Goal: Complete application form: Complete application form

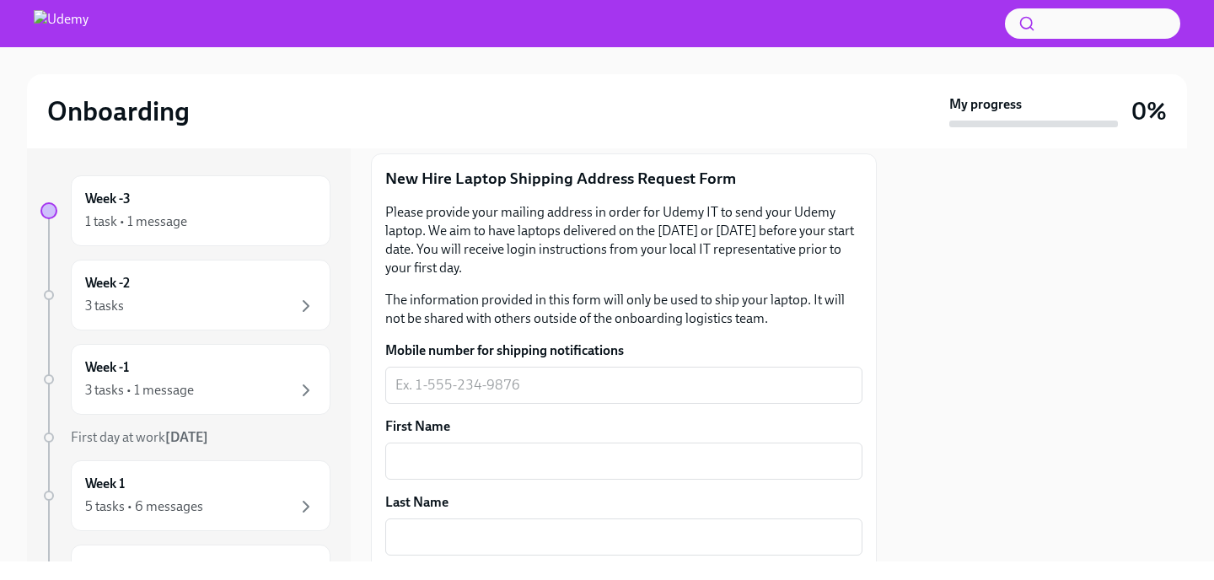
scroll to position [232, 0]
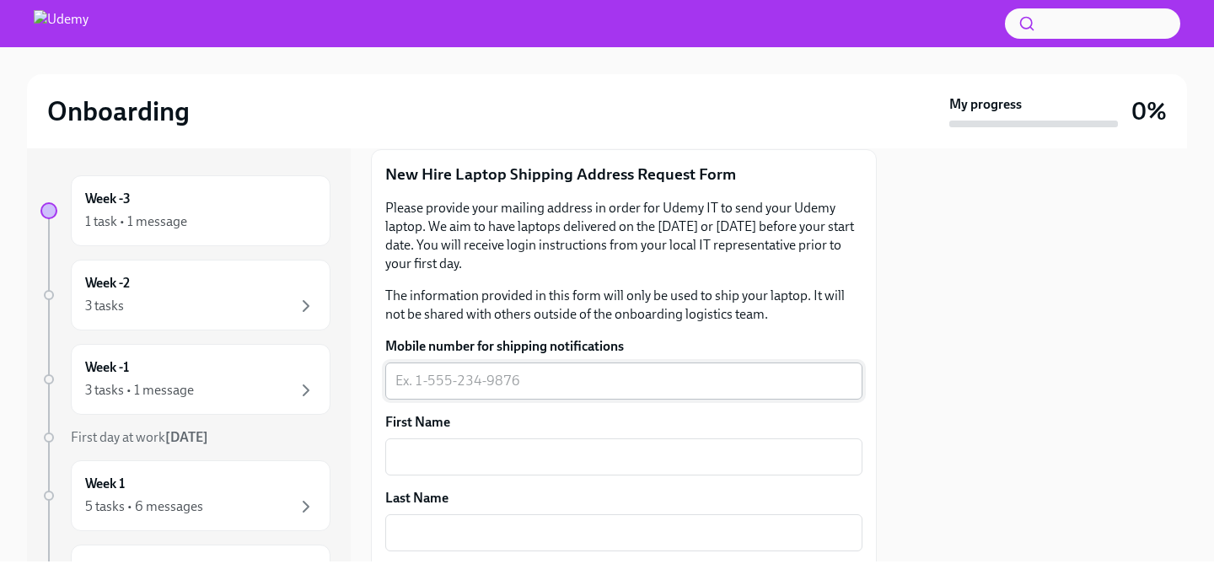
click at [633, 378] on textarea "Mobile number for shipping notifications" at bounding box center [623, 381] width 457 height 20
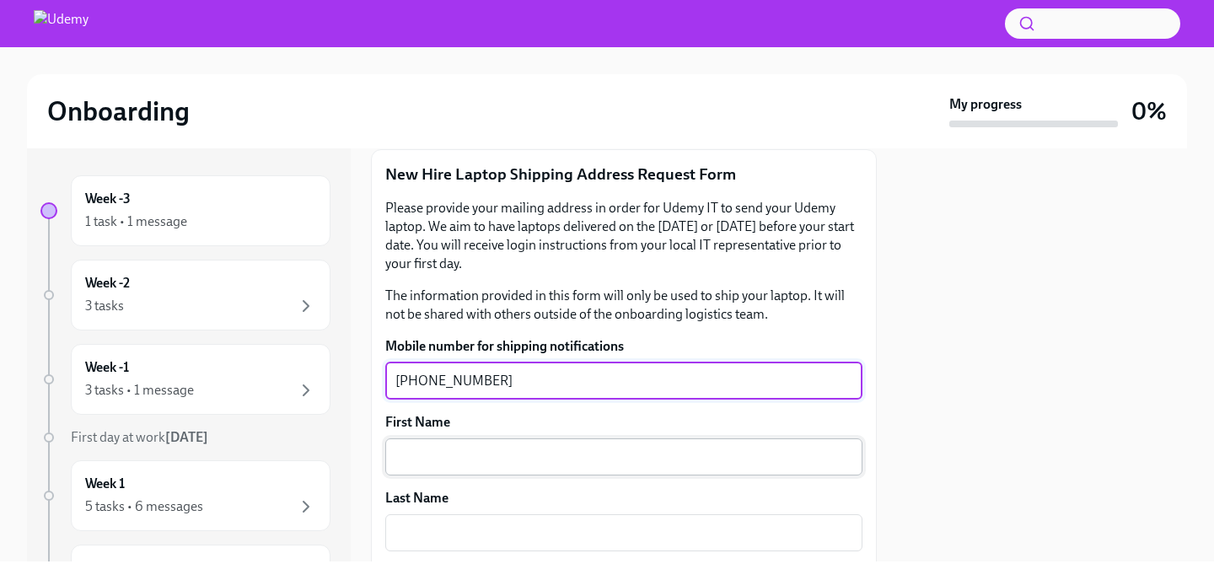
type textarea "[PHONE_NUMBER]"
click at [631, 459] on textarea "First Name" at bounding box center [623, 457] width 457 height 20
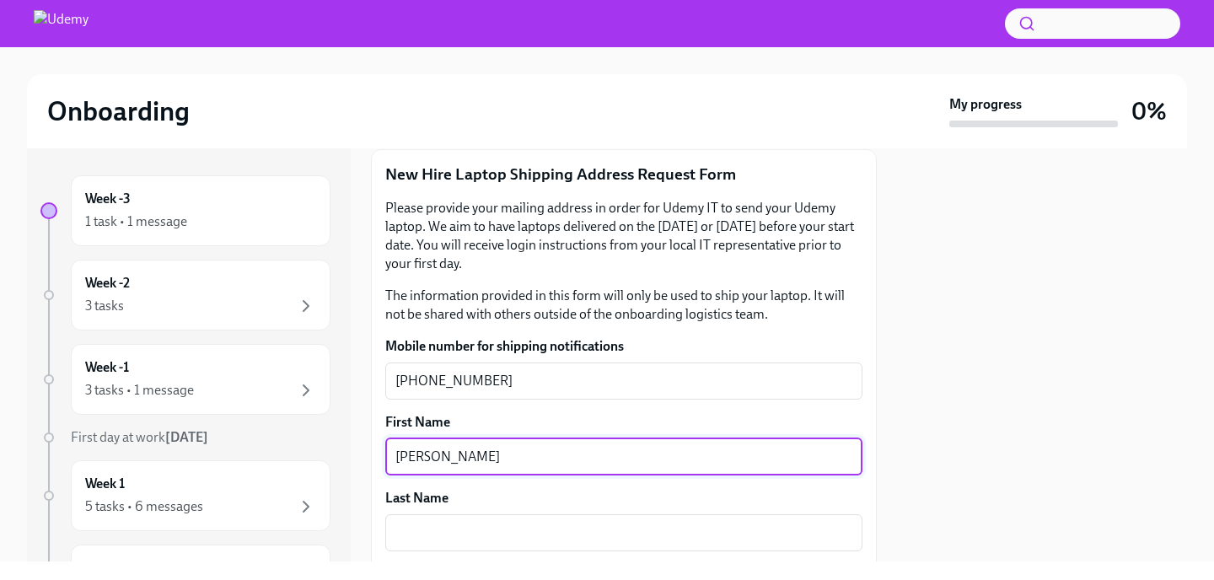
type textarea "[PERSON_NAME]"
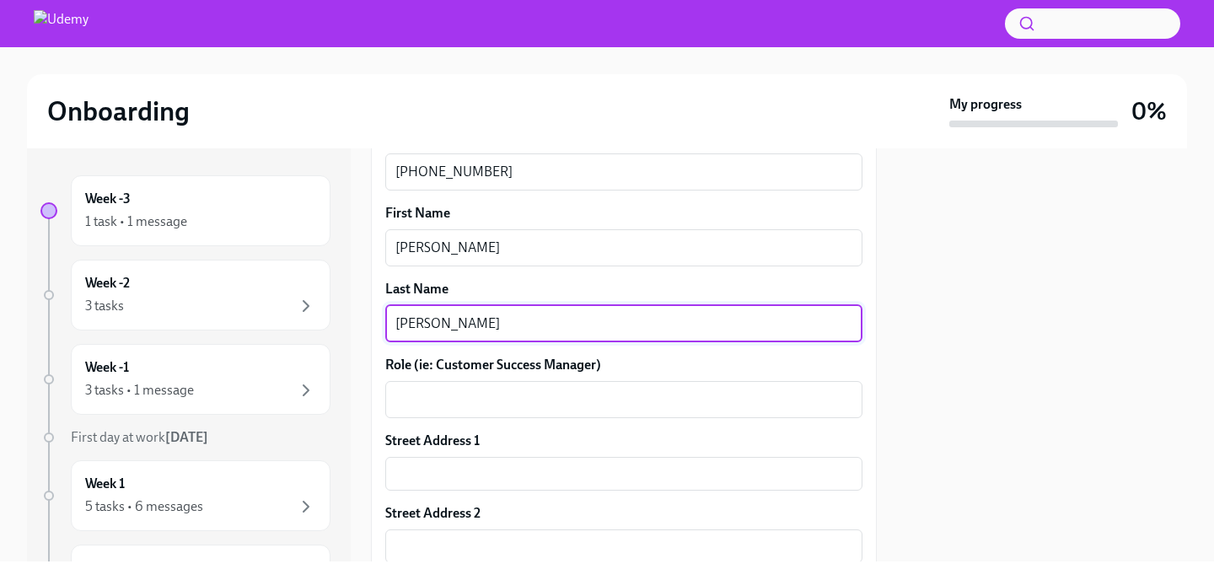
scroll to position [445, 0]
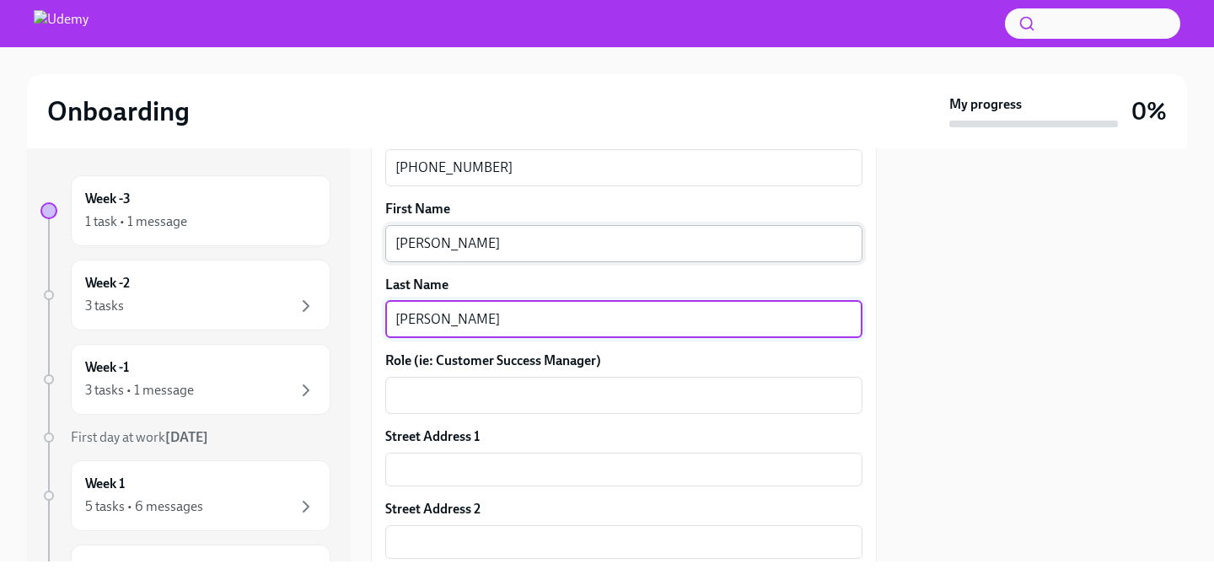
type textarea "[PERSON_NAME]"
click at [518, 248] on textarea "[PERSON_NAME]" at bounding box center [623, 244] width 457 height 20
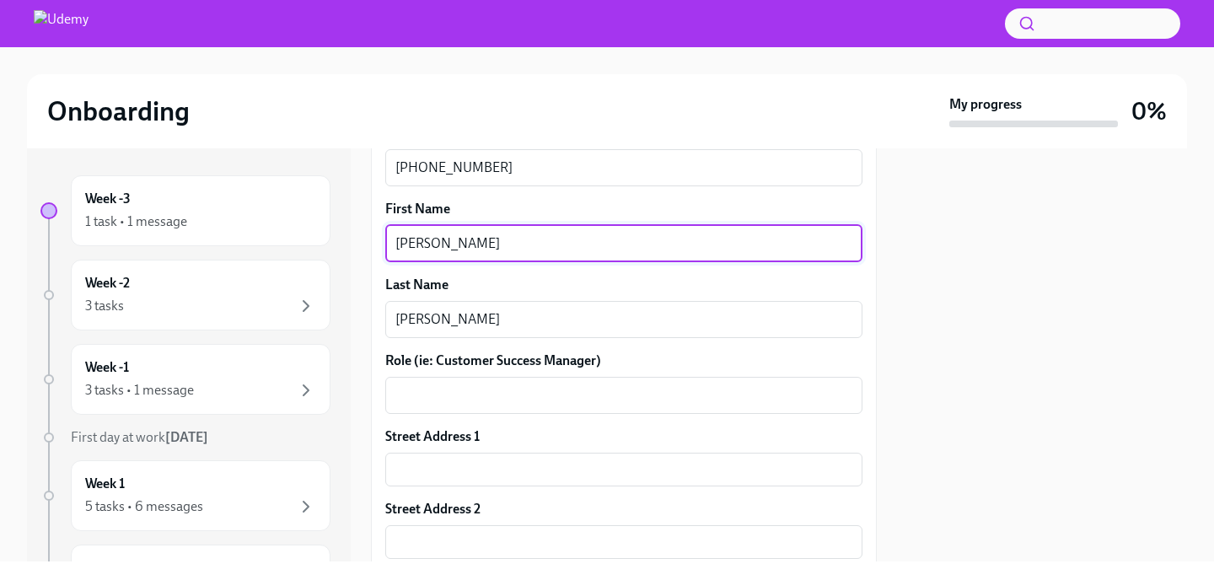
click at [518, 248] on textarea "[PERSON_NAME]" at bounding box center [623, 244] width 457 height 20
type textarea "Price"
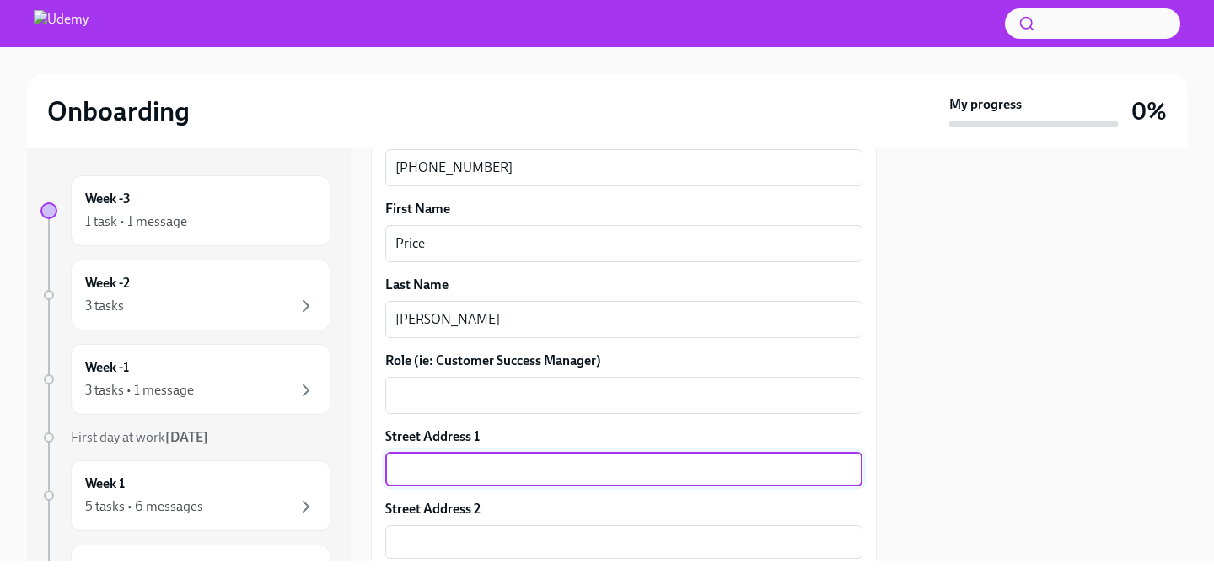
click at [442, 472] on input "text" at bounding box center [623, 470] width 477 height 34
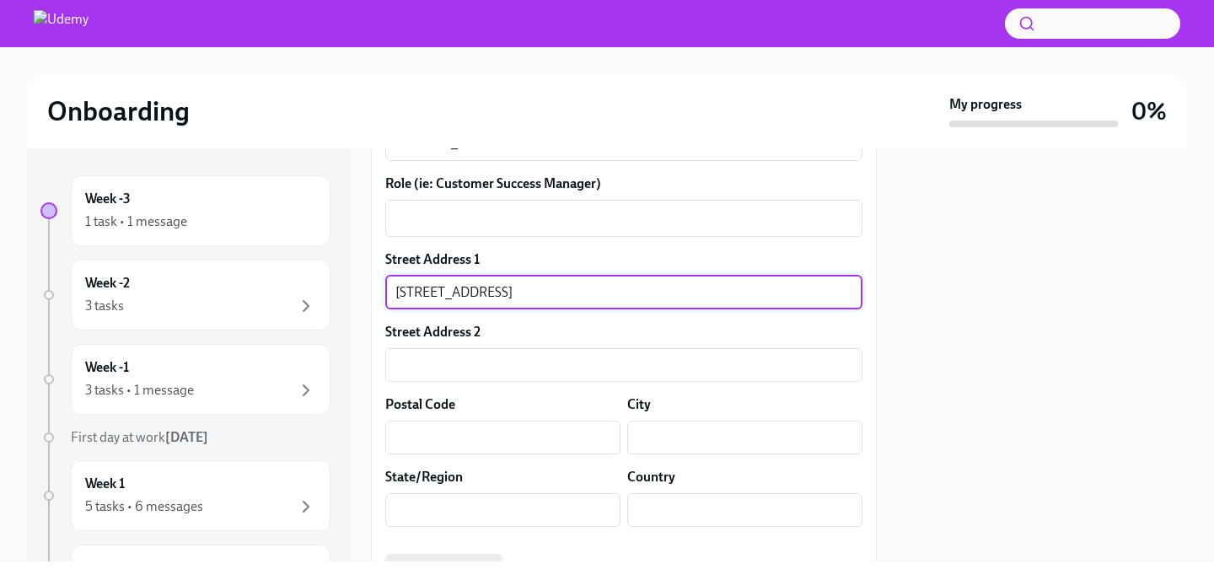
scroll to position [658, 0]
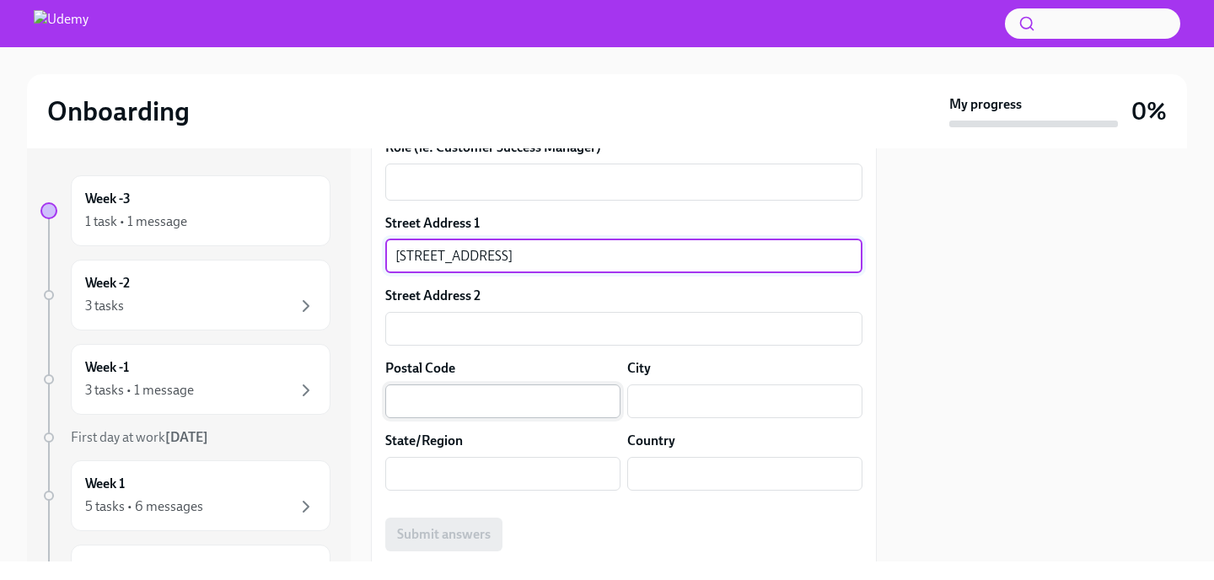
type input "[STREET_ADDRESS]"
click at [411, 409] on input "text" at bounding box center [502, 401] width 235 height 34
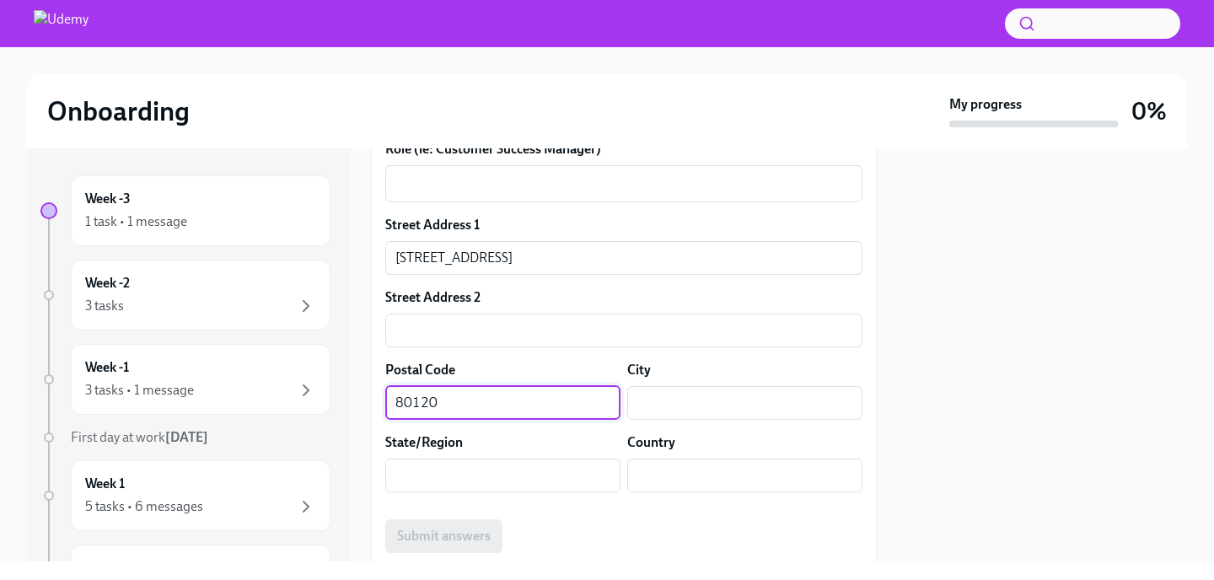
scroll to position [672, 0]
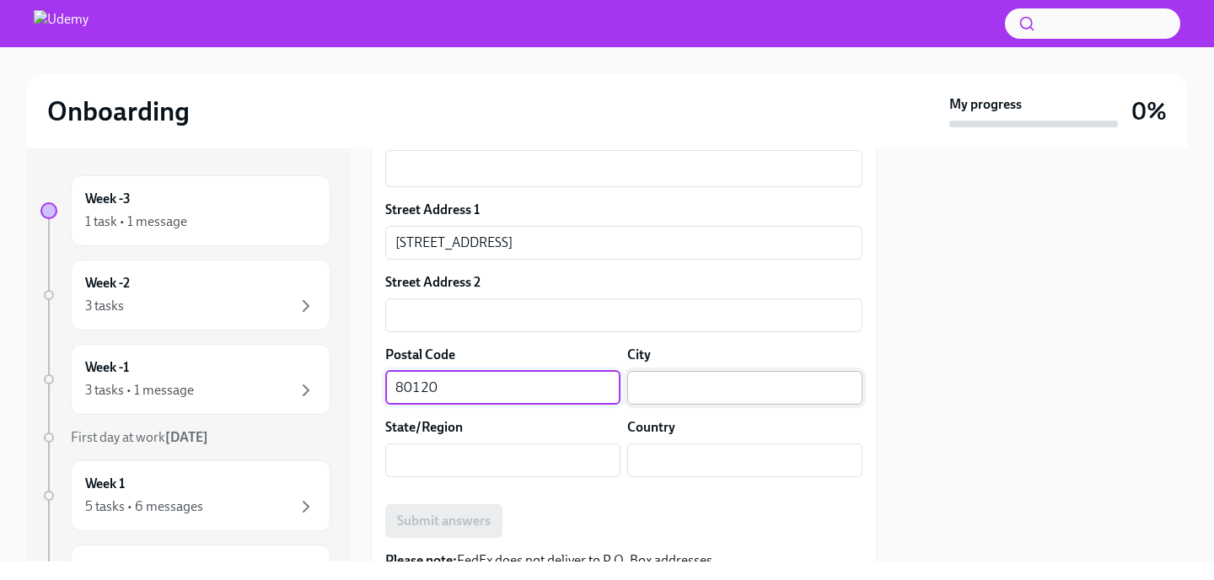
type input "80120"
click at [696, 398] on input "text" at bounding box center [744, 388] width 235 height 34
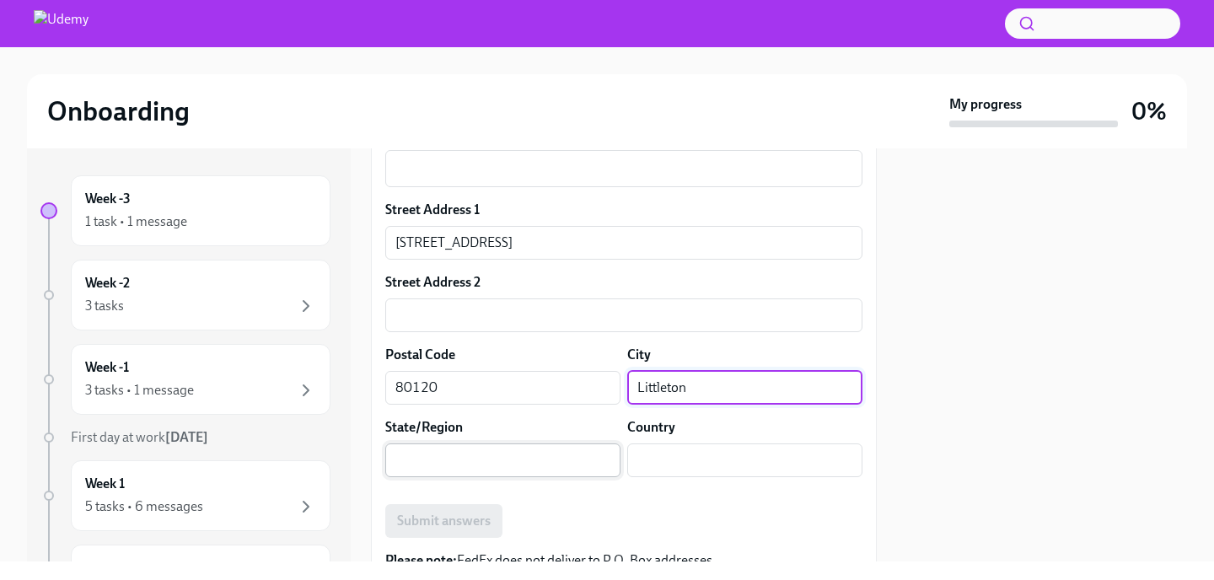
type input "Littleton"
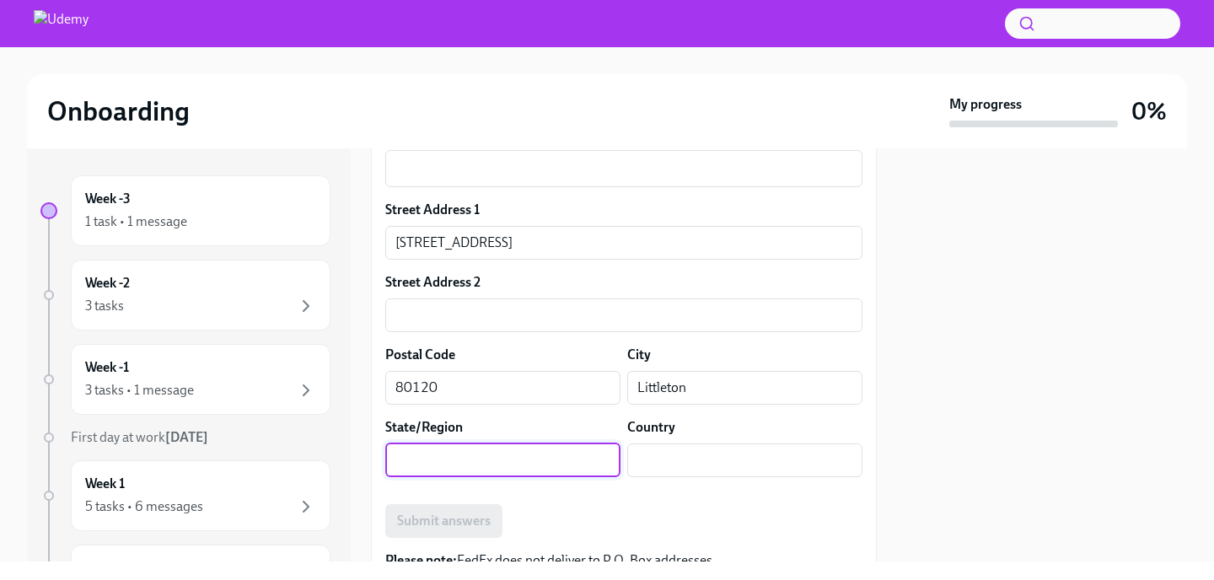
click at [532, 461] on input "text" at bounding box center [502, 460] width 235 height 34
type input "c"
type input "CO"
click at [733, 462] on input "text" at bounding box center [744, 460] width 235 height 34
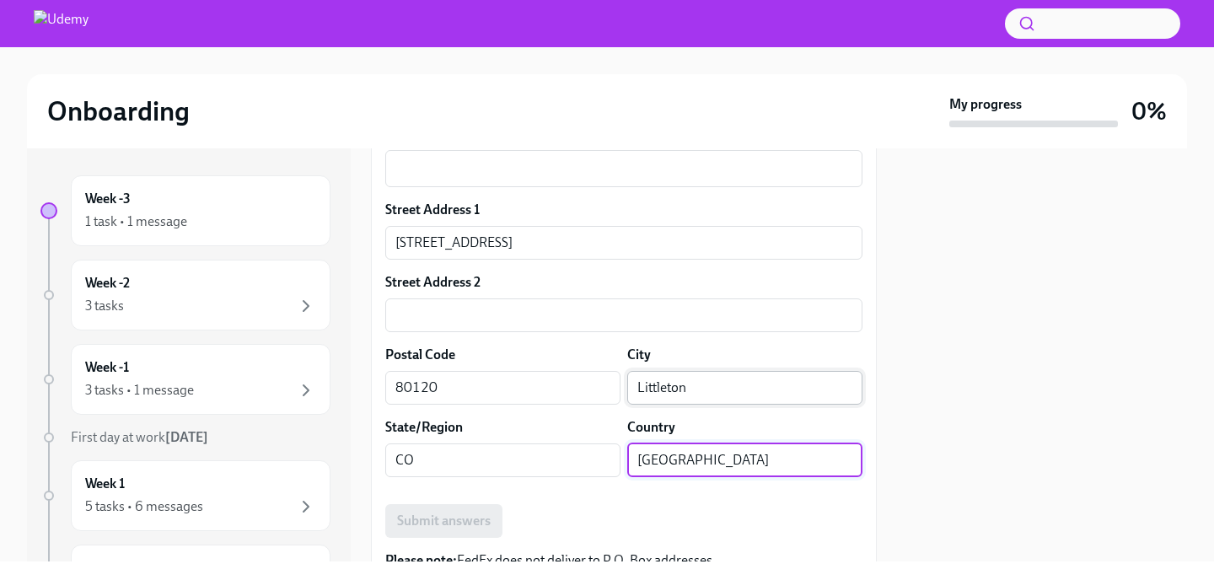
scroll to position [749, 0]
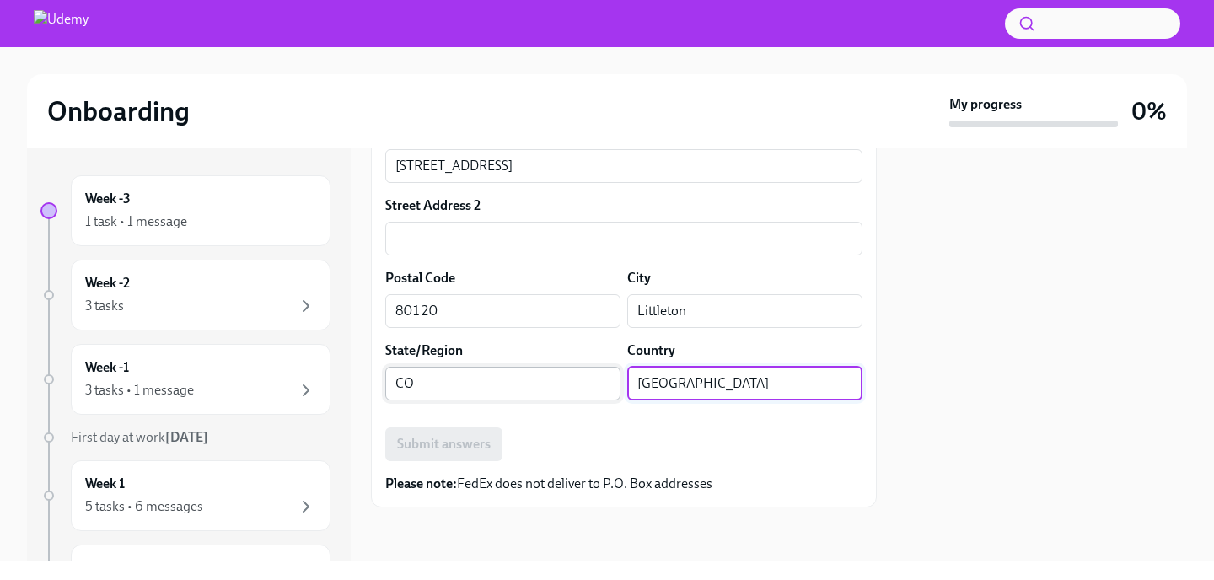
type input "[GEOGRAPHIC_DATA]"
click at [547, 385] on input "CO" at bounding box center [502, 384] width 235 height 34
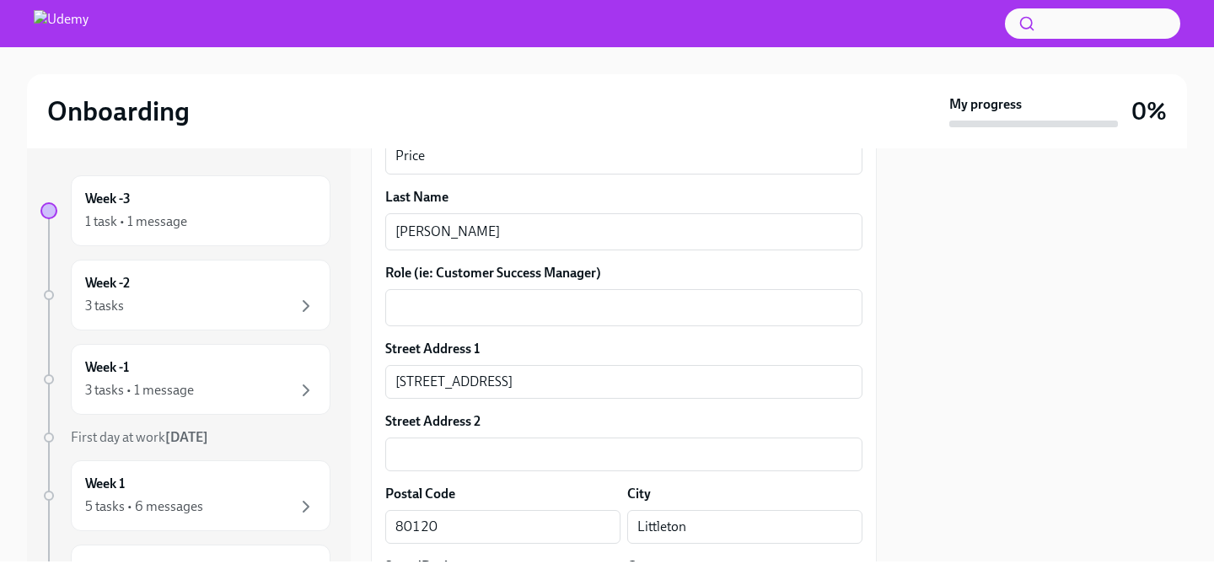
scroll to position [529, 0]
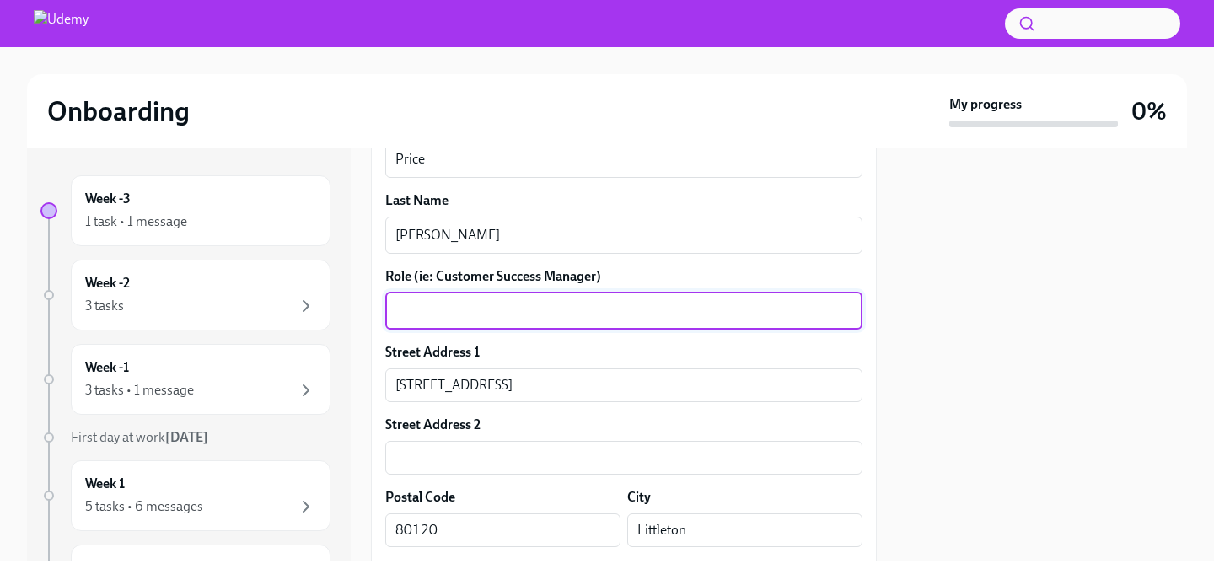
click at [518, 314] on textarea "Role (ie: Customer Success Manager)" at bounding box center [623, 311] width 457 height 20
type textarea "Growth Enterprise Account Executive"
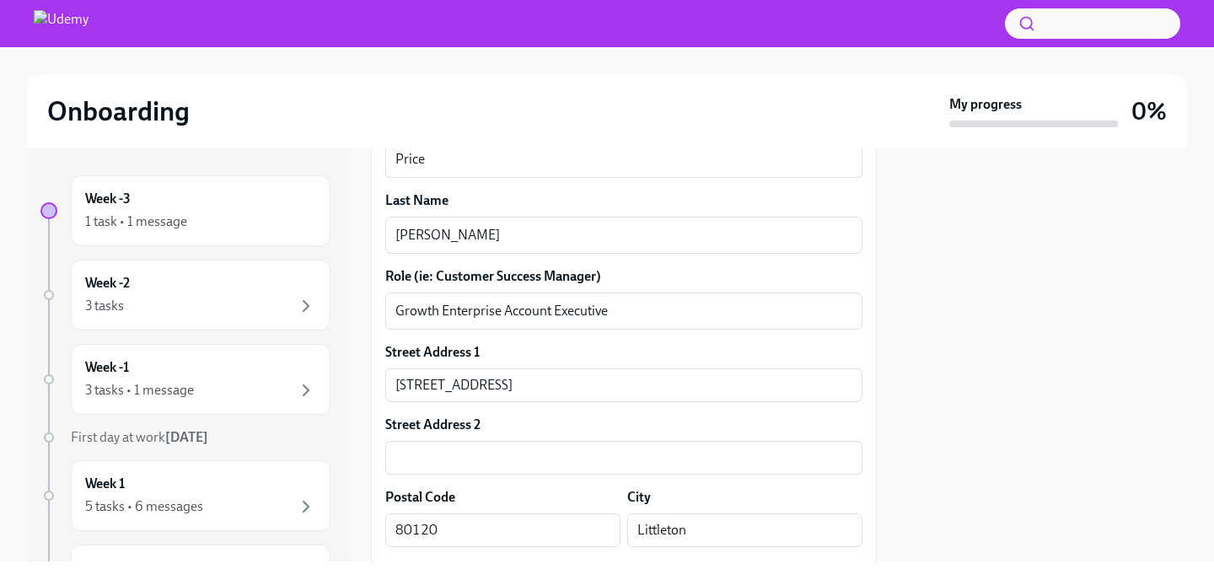
click at [996, 324] on div at bounding box center [1042, 354] width 290 height 413
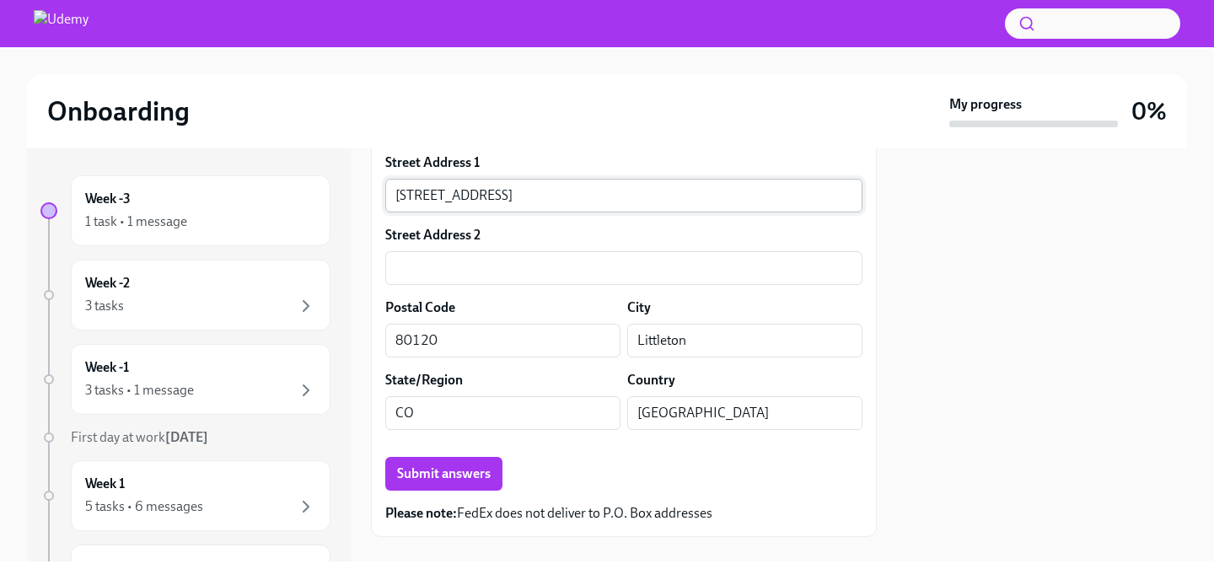
scroll to position [726, 0]
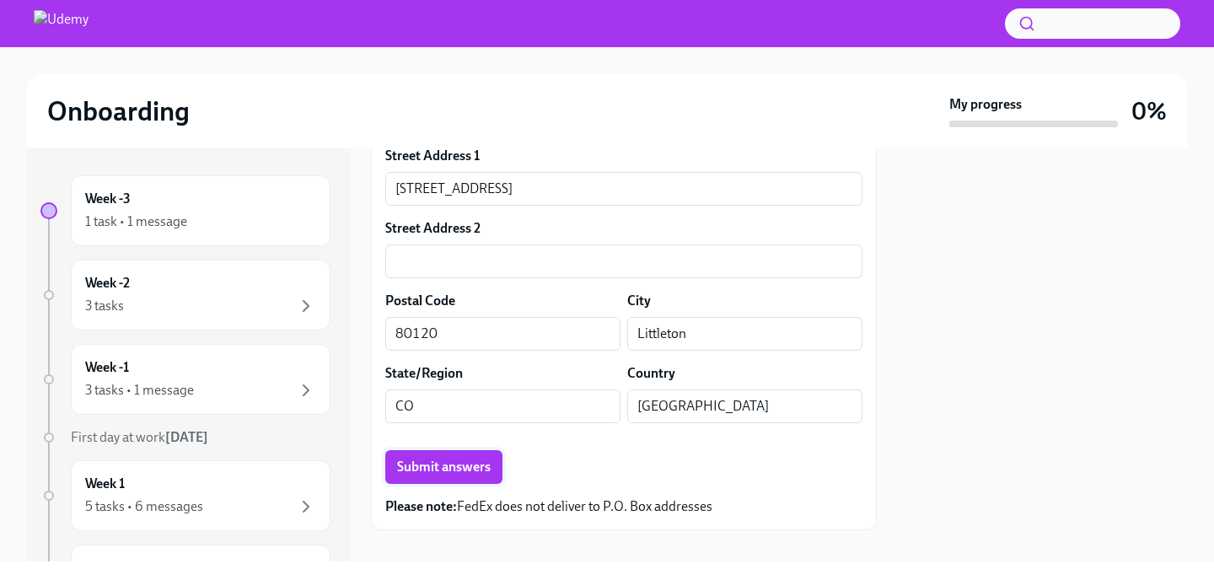
click at [458, 465] on span "Submit answers" at bounding box center [444, 467] width 94 height 17
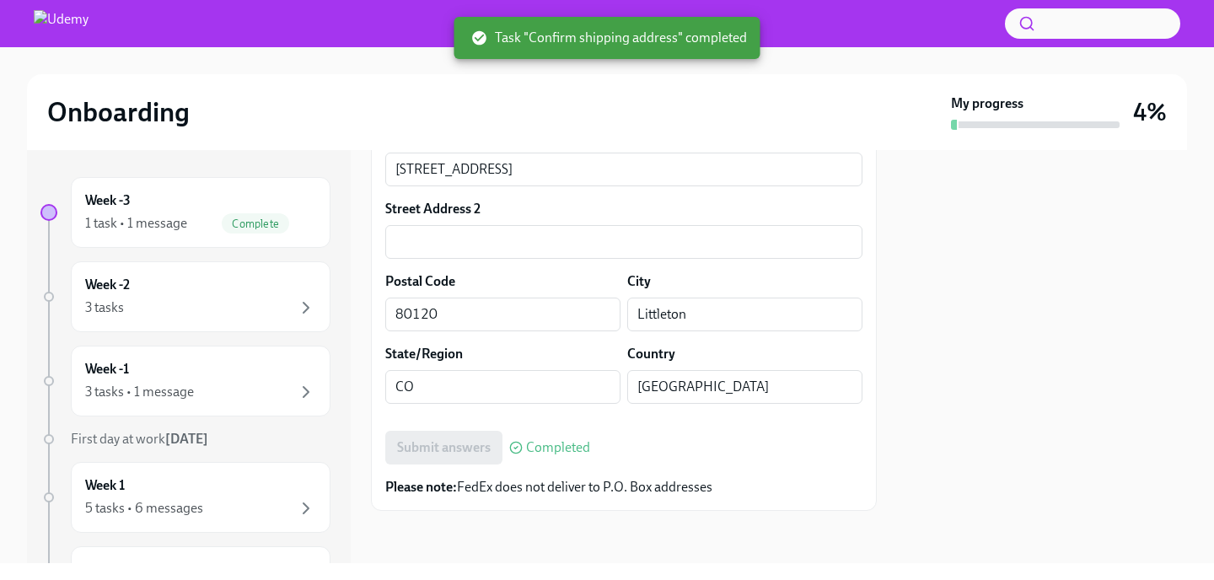
scroll to position [749, 0]
click at [270, 289] on div "Week -2 3 tasks" at bounding box center [200, 297] width 231 height 42
